Goal: Task Accomplishment & Management: Manage account settings

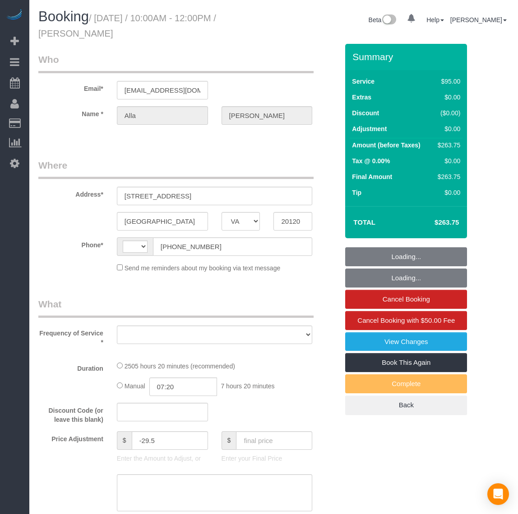
select select "VA"
select select "string:[GEOGRAPHIC_DATA]"
select select "object:562"
select select "number:5"
select select "number:26"
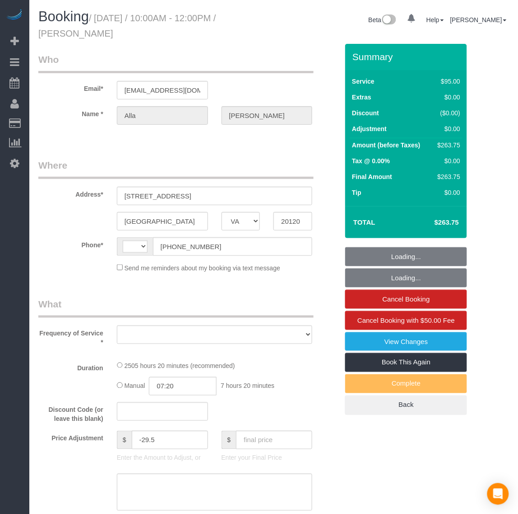
select select "number:35"
select select "number:17"
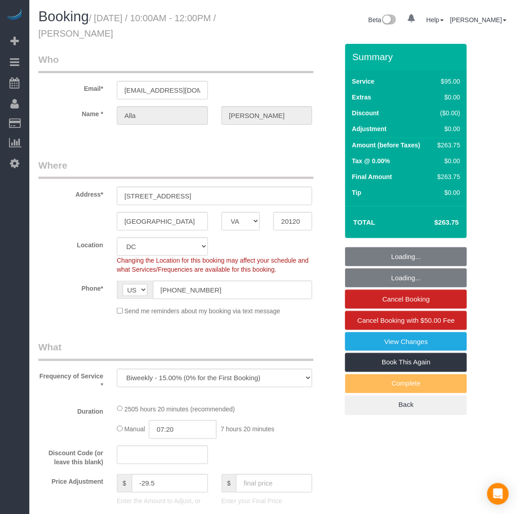
select select "object:865"
select select "2501"
select select "2"
select select "1"
select select "spot1"
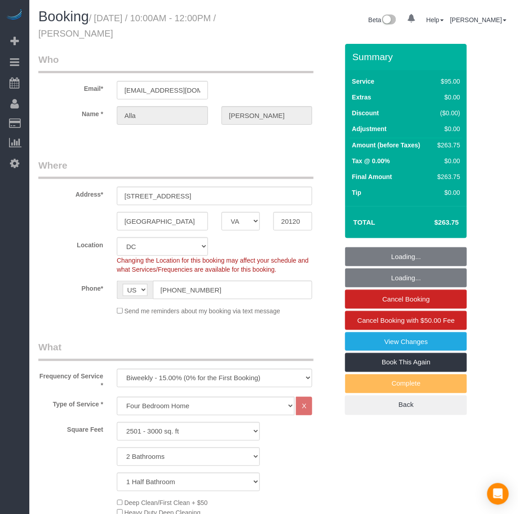
select select "2501"
select select "2"
select select "1"
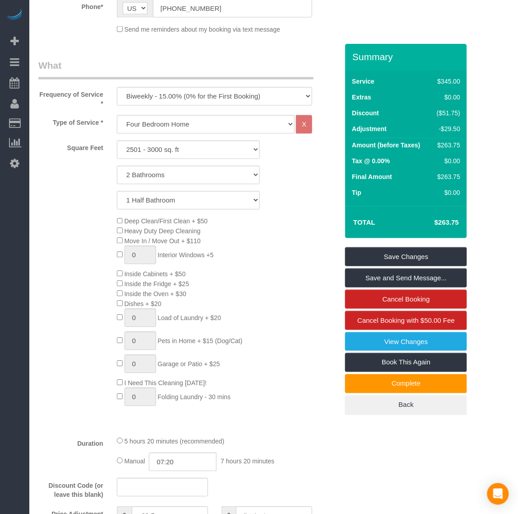
scroll to position [282, 0]
click at [151, 127] on select "Studio Apartment/Dorm One Bedroom Home Two Bedroom Home Three Bedroom Home Four…" at bounding box center [206, 123] width 178 height 19
select select "136"
click at [117, 114] on select "Studio Apartment/Dorm One Bedroom Home Two Bedroom Home Three Bedroom Home Four…" at bounding box center [206, 123] width 178 height 19
select select "2501"
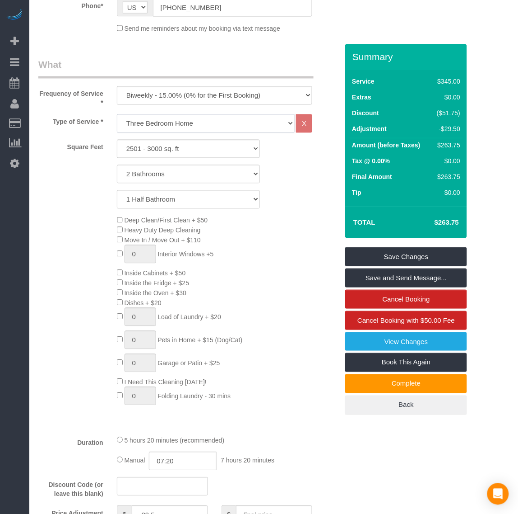
select select "2"
select select "1"
click at [294, 296] on div "Deep Clean/First Clean + $50 Heavy Duty Deep Cleaning Move In / Move Out + $110…" at bounding box center [227, 312] width 235 height 194
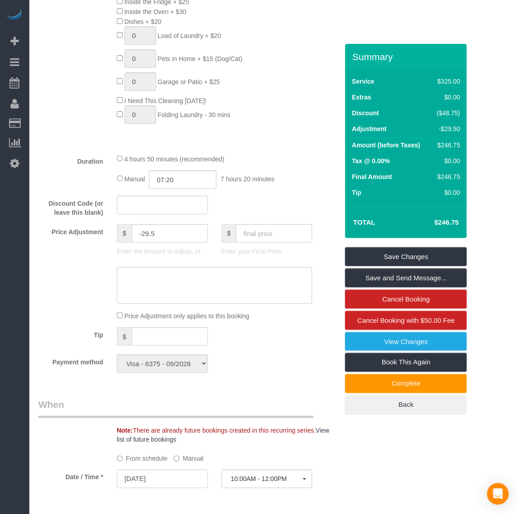
scroll to position [565, 0]
click at [171, 336] on input "text" at bounding box center [170, 335] width 76 height 19
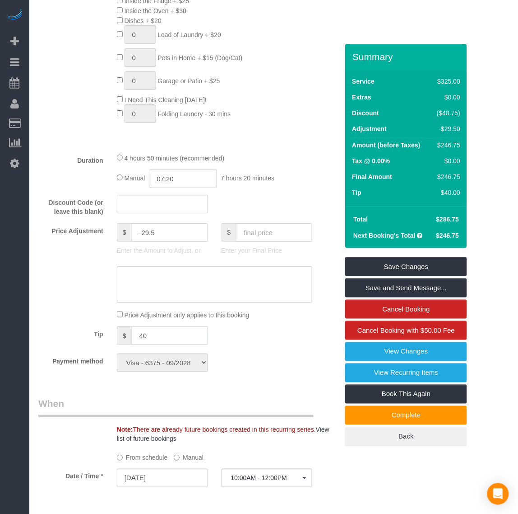
type input "40"
drag, startPoint x: 297, startPoint y: 353, endPoint x: 285, endPoint y: 284, distance: 70.1
click at [298, 353] on fieldset "What Frequency of Service * One Time Weekly - 20.00% (0% for the First Booking)…" at bounding box center [188, 77] width 300 height 603
click at [281, 232] on input "text" at bounding box center [274, 232] width 76 height 19
type input "246.75"
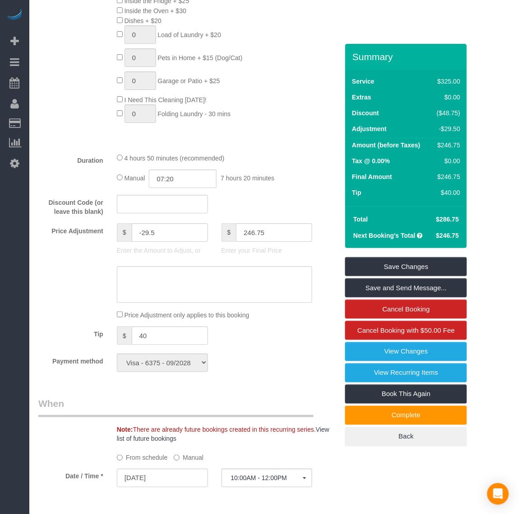
click at [296, 368] on div "Payment method Visa - 6375 - 09/2028 (Default) Add Credit Card ─────────────── …" at bounding box center [189, 362] width 314 height 19
type input "-69.5"
drag, startPoint x: 159, startPoint y: 335, endPoint x: 109, endPoint y: 328, distance: 49.7
click at [84, 328] on div "Tip $ 40" at bounding box center [189, 336] width 314 height 20
type input "30"
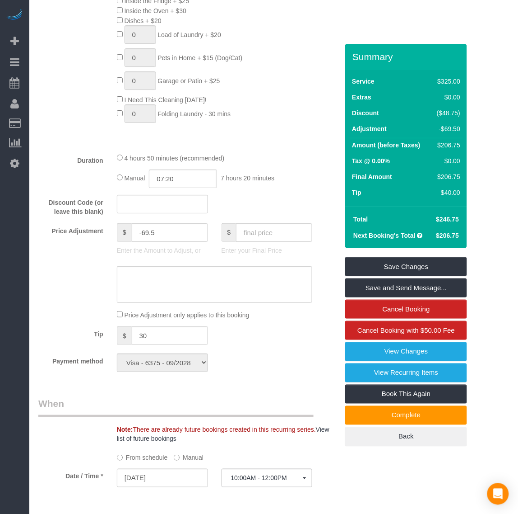
click at [284, 393] on div "Who Email* [EMAIL_ADDRESS][DOMAIN_NAME] Name * [PERSON_NAME] Where Address* [ST…" at bounding box center [189, 337] width 314 height 1717
click at [265, 235] on input "text" at bounding box center [274, 232] width 76 height 19
type input "246.75"
click at [307, 374] on fieldset "What Frequency of Service * One Time Weekly - 20.00% (0% for the First Booking)…" at bounding box center [188, 77] width 300 height 603
type input "-59.5"
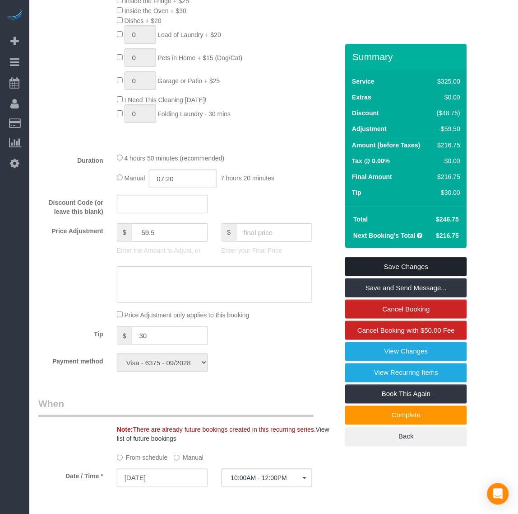
click at [412, 261] on link "Save Changes" at bounding box center [407, 266] width 122 height 19
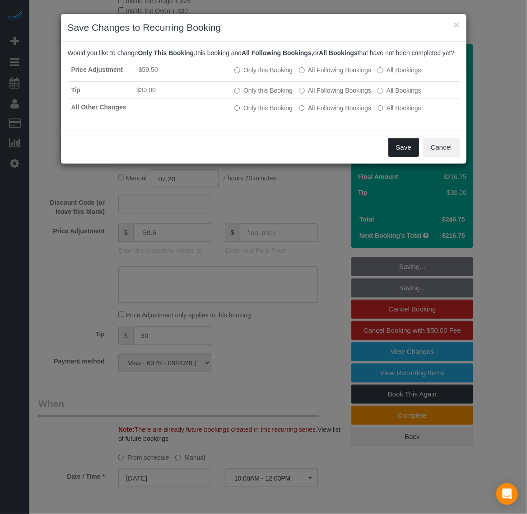
click at [406, 157] on button "Save" at bounding box center [403, 147] width 31 height 19
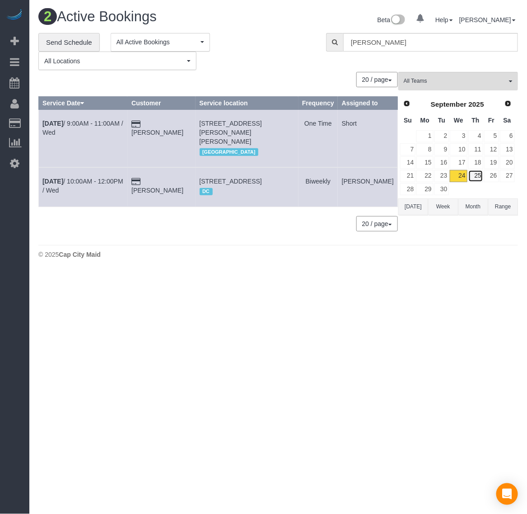
click at [477, 175] on link "25" at bounding box center [475, 176] width 15 height 12
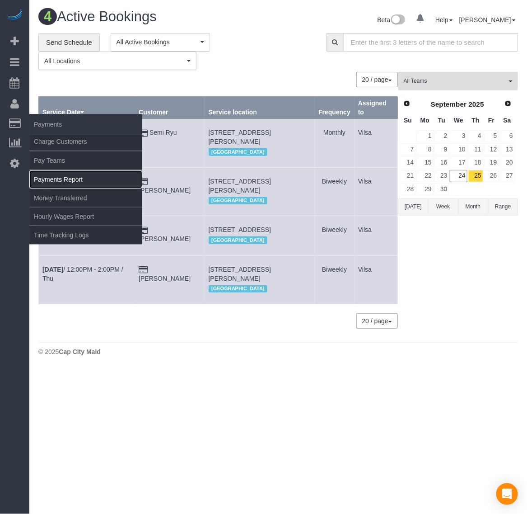
click at [61, 177] on link "Payments Report" at bounding box center [85, 179] width 113 height 18
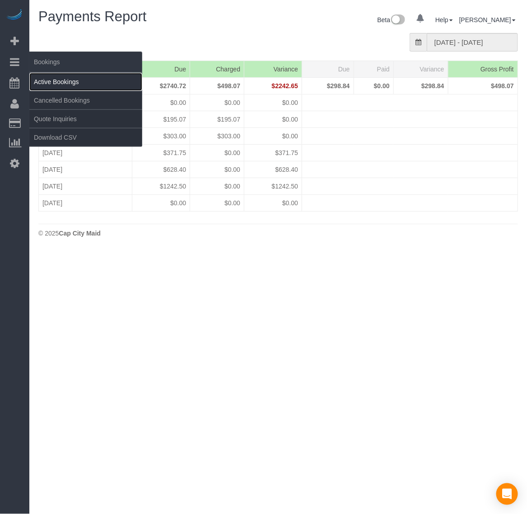
click at [47, 78] on link "Active Bookings" at bounding box center [85, 82] width 113 height 18
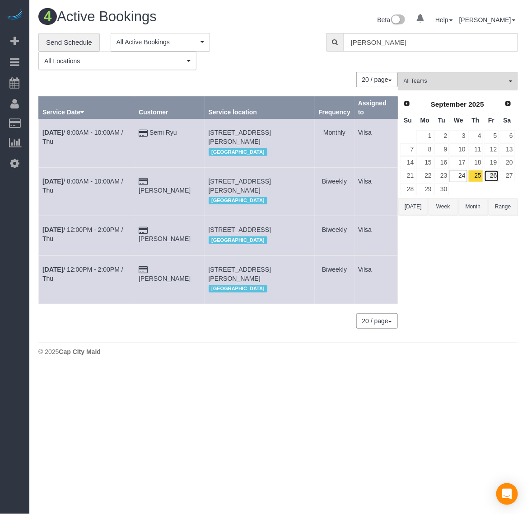
click at [496, 177] on link "26" at bounding box center [491, 176] width 15 height 12
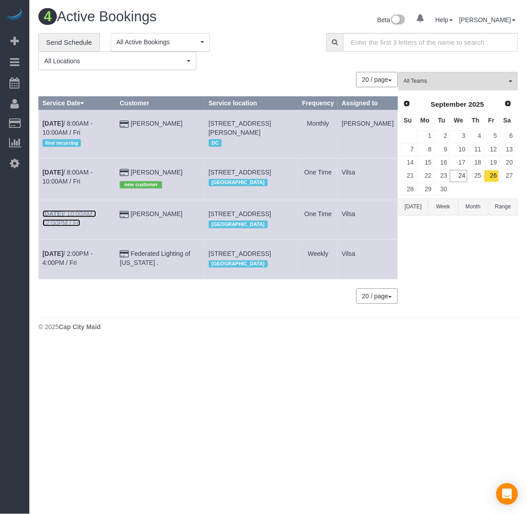
click at [55, 217] on b "[DATE]" at bounding box center [52, 213] width 21 height 7
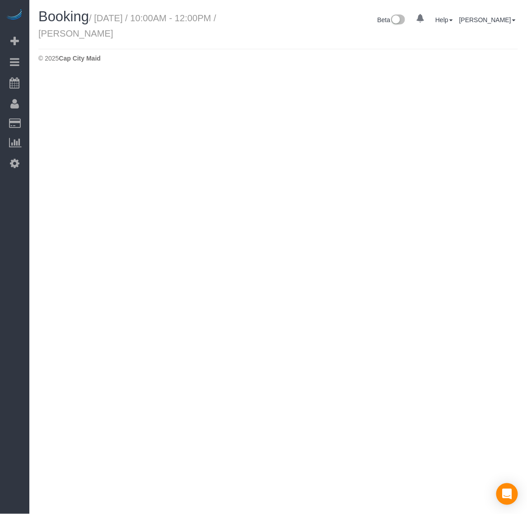
select select "VA"
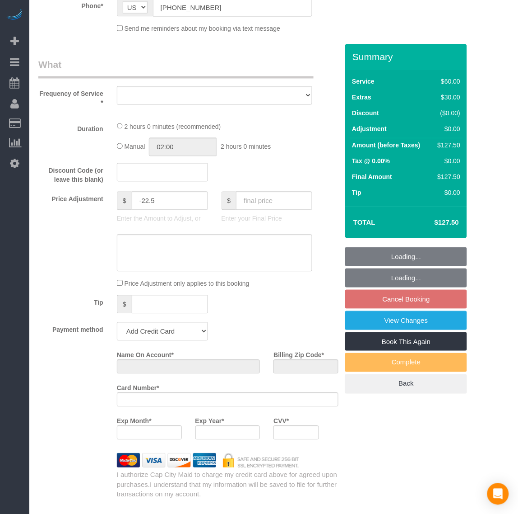
select select "string:fspay-9ef262c4-5da1-49d5-b115-585609a35a88"
select select "spot13"
select select "number:1"
select select "number:27"
select select "number:35"
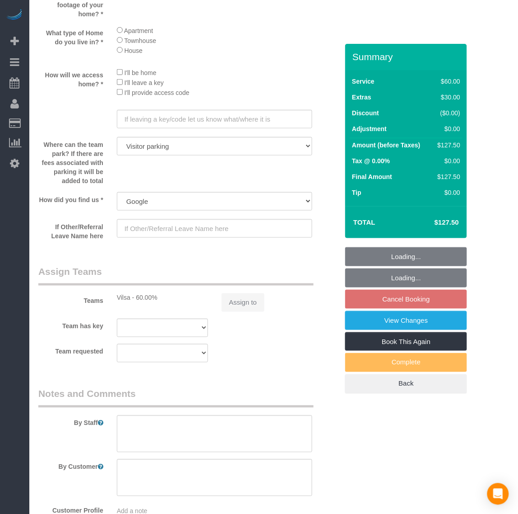
select select "object:2372"
select select "1"
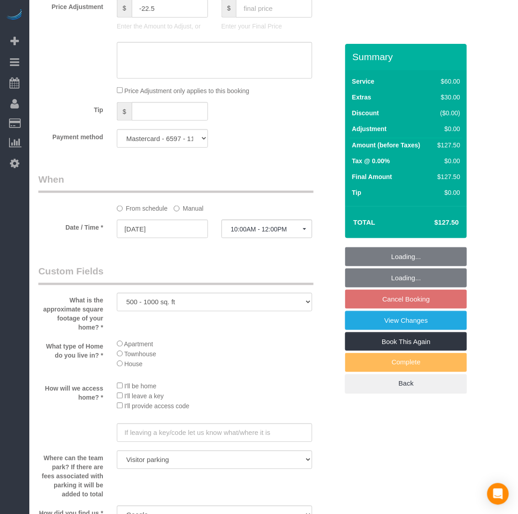
scroll to position [822, 0]
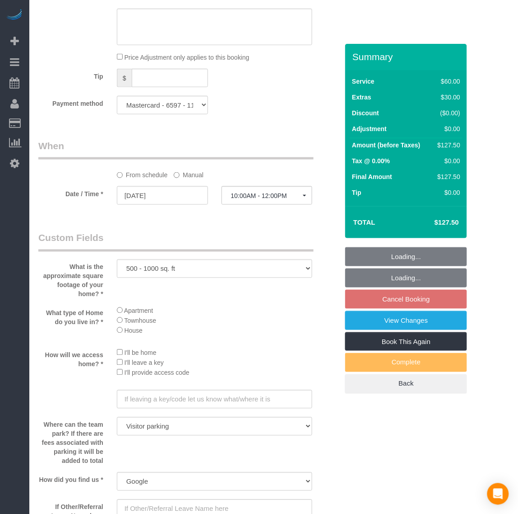
select select "1"
select select "object:2664"
click at [254, 196] on span "10:00AM - 12:00PM" at bounding box center [267, 195] width 72 height 7
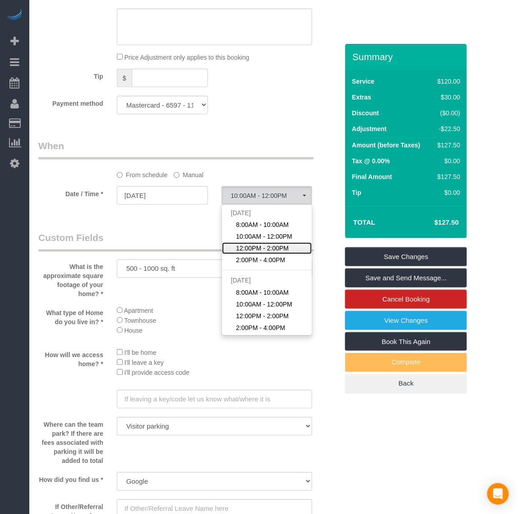
click at [266, 249] on span "12:00PM - 2:00PM" at bounding box center [262, 247] width 53 height 9
select select "spot14"
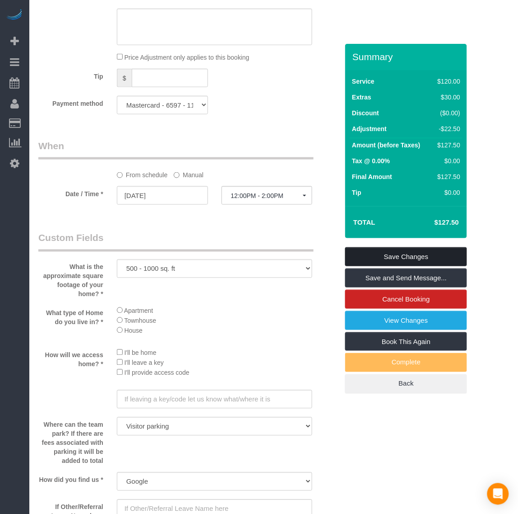
click at [406, 258] on link "Save Changes" at bounding box center [407, 256] width 122 height 19
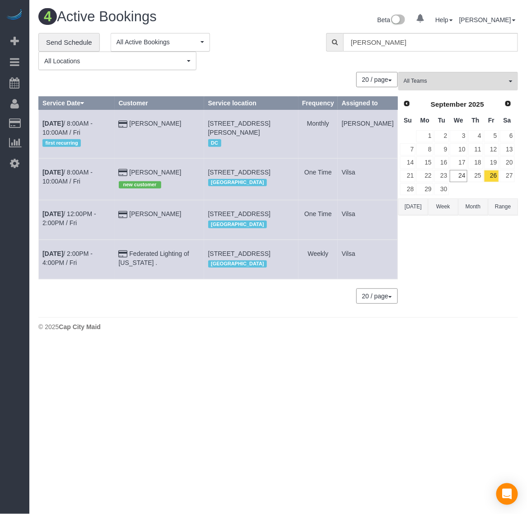
click at [46, 233] on td "[DATE] 12:00PM - 2:00PM / Fri" at bounding box center [77, 219] width 76 height 39
click at [56, 234] on td "[DATE] 12:00PM - 2:00PM / Fri" at bounding box center [77, 219] width 76 height 39
click at [62, 217] on b "[DATE]" at bounding box center [52, 213] width 21 height 7
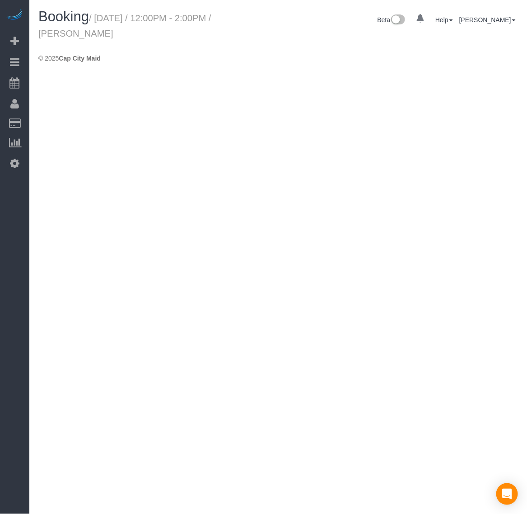
select select "VA"
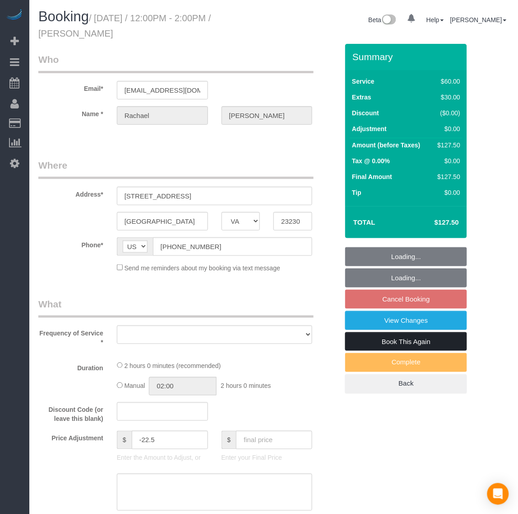
select select "string:fspay-9ef262c4-5da1-49d5-b115-585609a35a88"
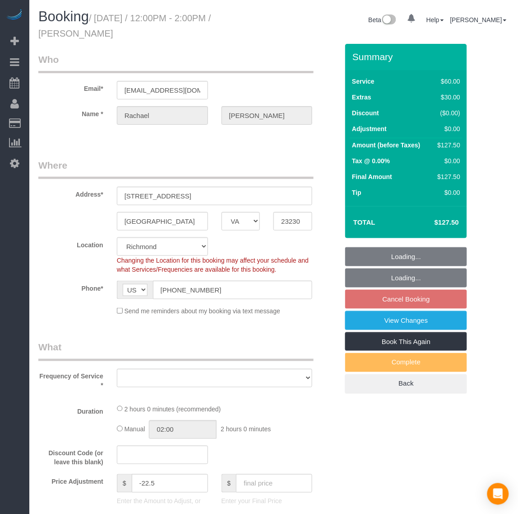
select select "1"
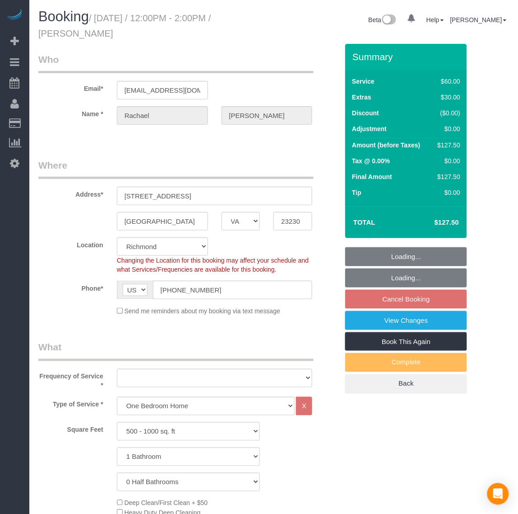
select select "object:3356"
select select "spot31"
select select "number:1"
select select "number:27"
select select "number:35"
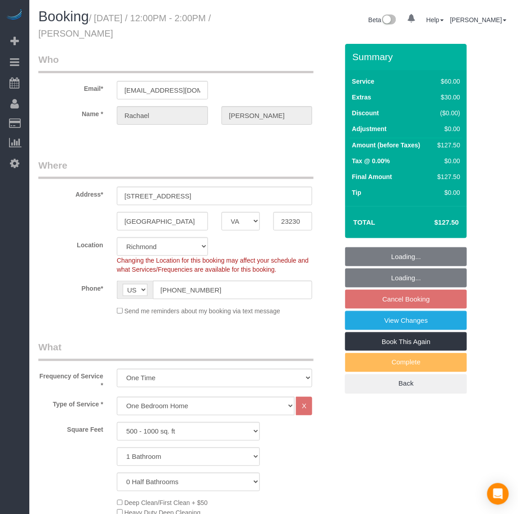
select select "1"
select select "object:3657"
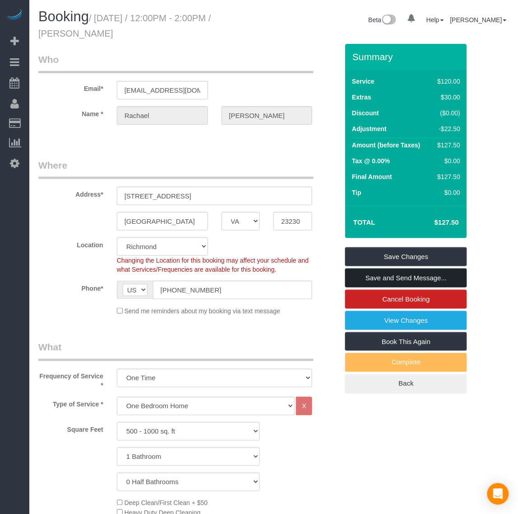
click at [414, 280] on link "Save and Send Message..." at bounding box center [407, 277] width 122 height 19
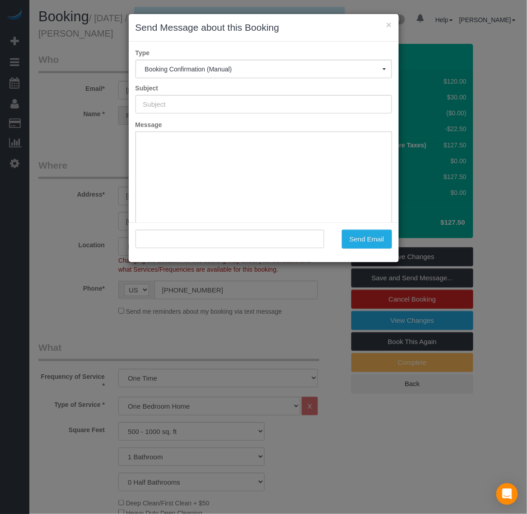
type input "Booking Confirmed!"
type input ""[PERSON_NAME]" <[EMAIL_ADDRESS][DOMAIN_NAME]>"
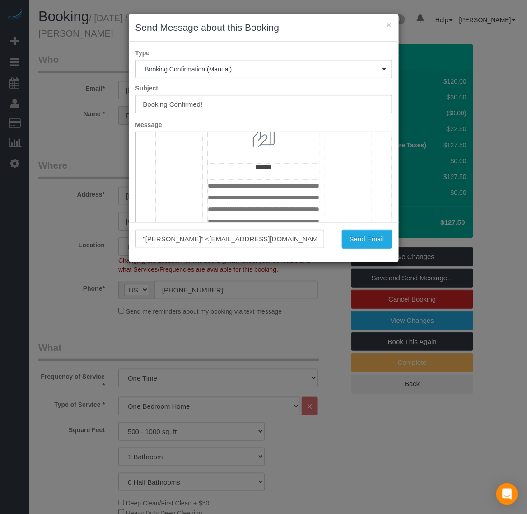
scroll to position [1242, 0]
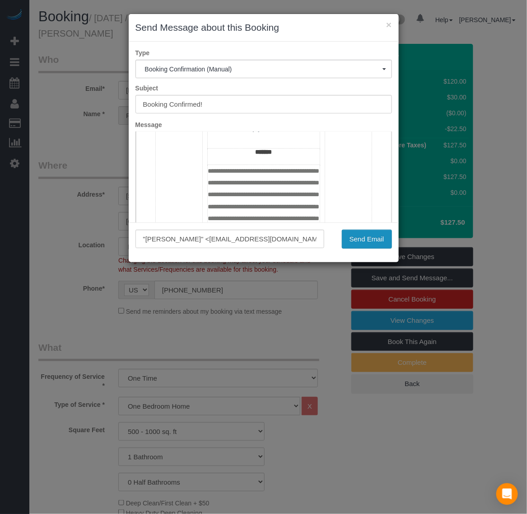
click at [350, 246] on button "Send Email" at bounding box center [367, 238] width 50 height 19
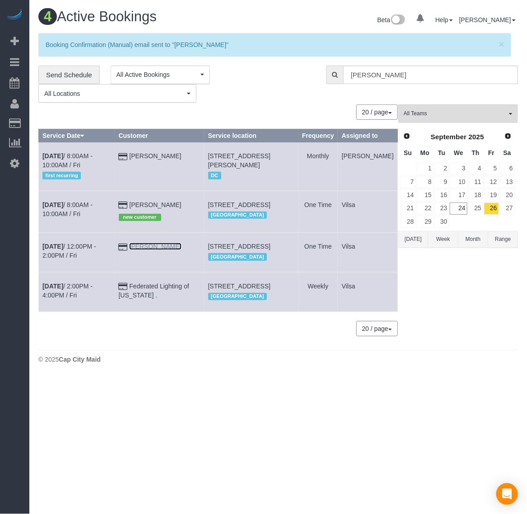
click at [173, 250] on link "[PERSON_NAME]" at bounding box center [155, 246] width 52 height 7
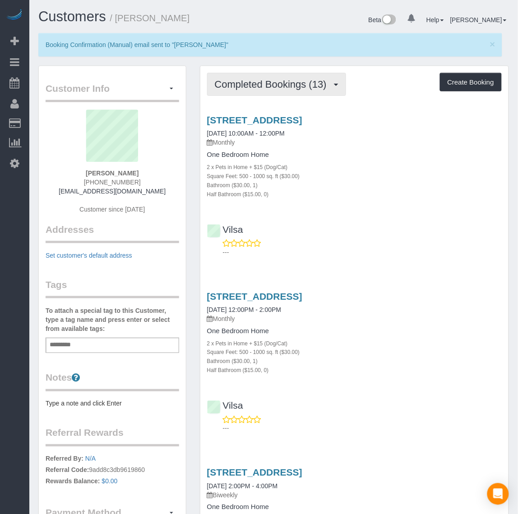
click at [257, 89] on button "Completed Bookings (13)" at bounding box center [276, 84] width 139 height 23
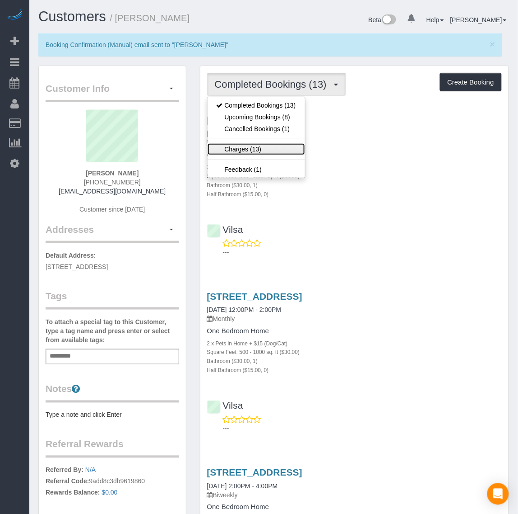
click at [256, 154] on link "Charges (13)" at bounding box center [257, 149] width 98 height 12
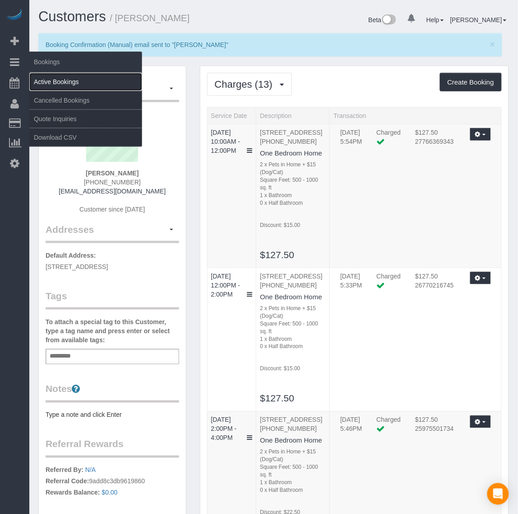
click at [46, 80] on link "Active Bookings" at bounding box center [85, 82] width 113 height 18
